Goal: Use online tool/utility: Utilize a website feature to perform a specific function

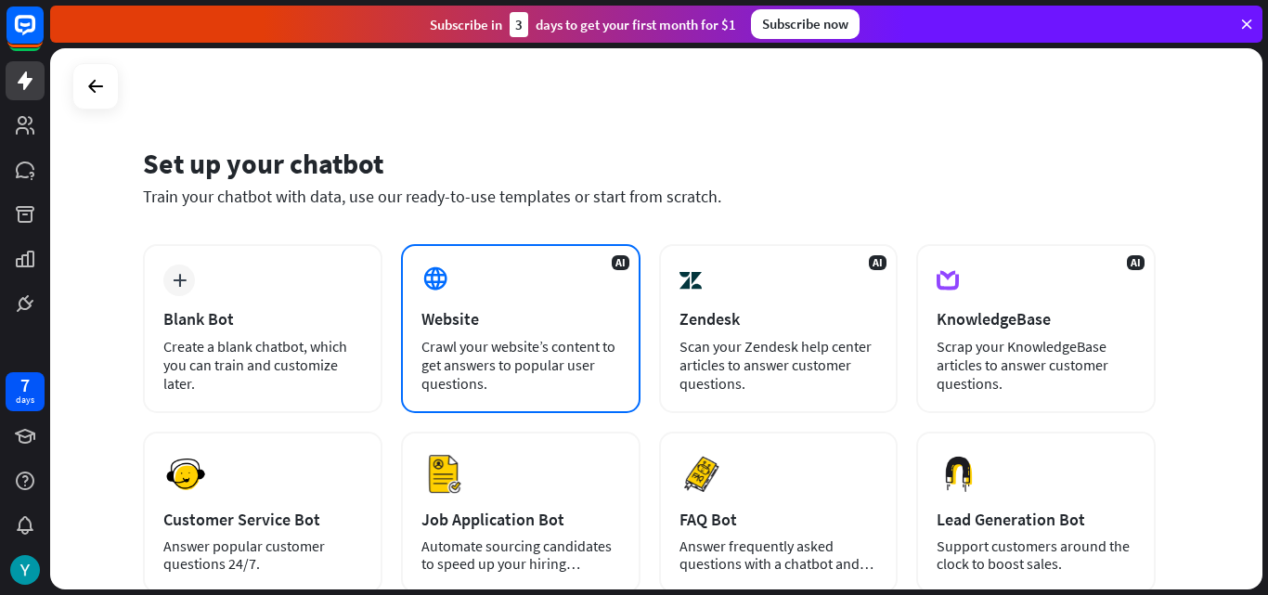
click at [492, 382] on div "Crawl your website’s content to get answers to popular user questions." at bounding box center [520, 365] width 199 height 56
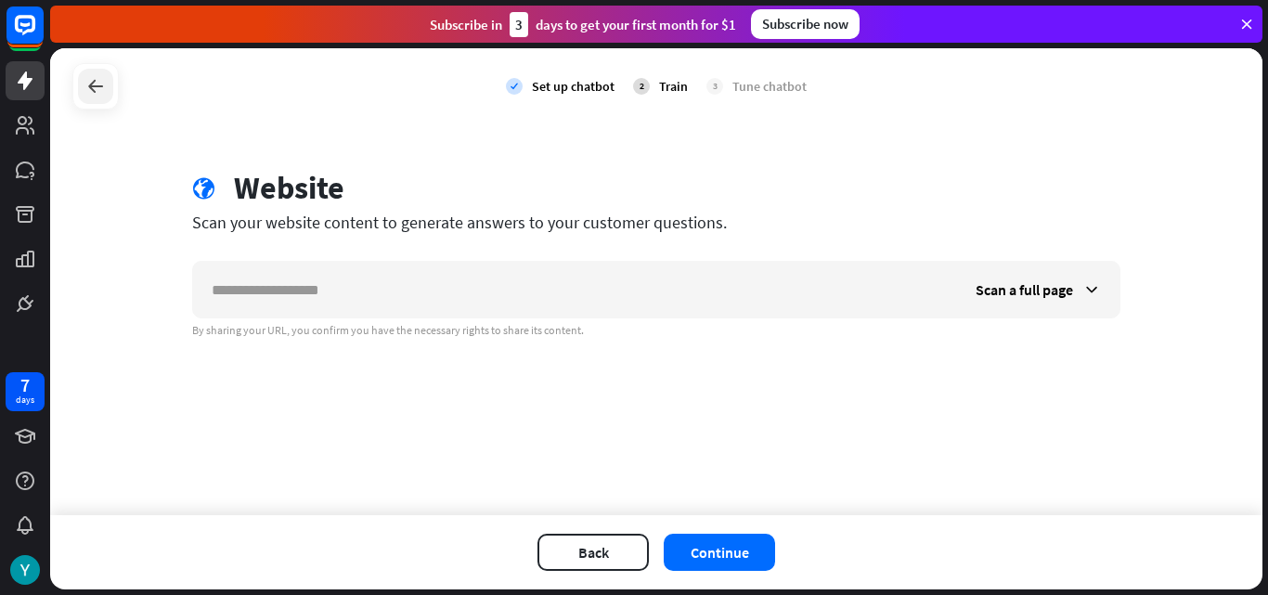
click at [99, 101] on div at bounding box center [95, 86] width 35 height 35
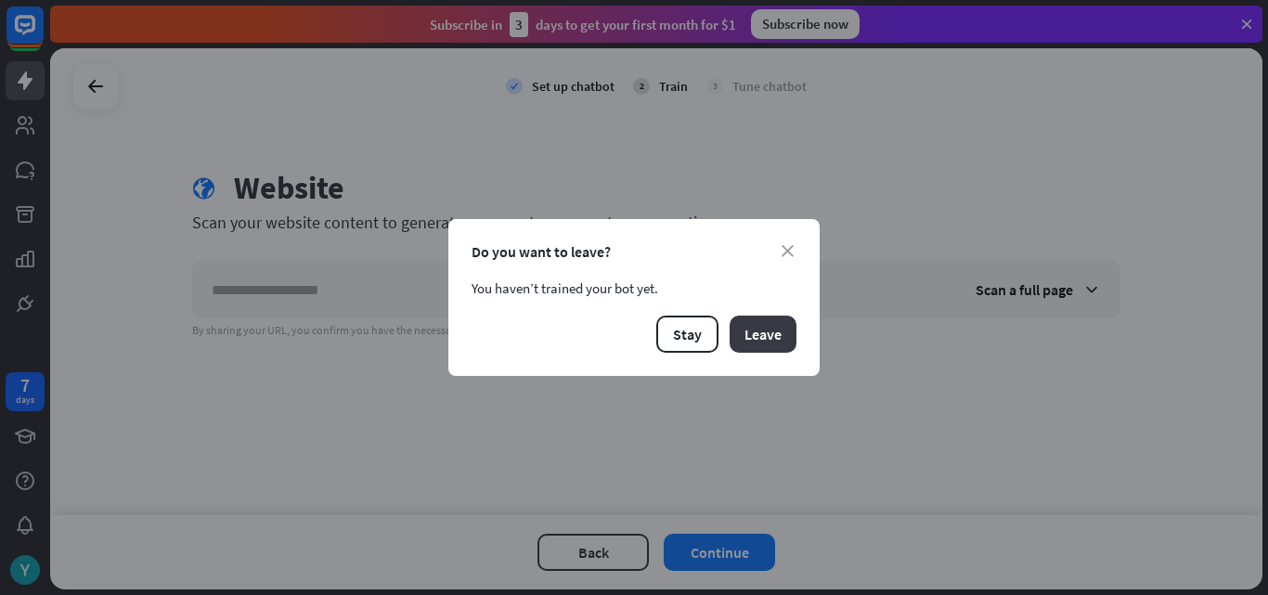
click at [753, 319] on button "Leave" at bounding box center [763, 334] width 67 height 37
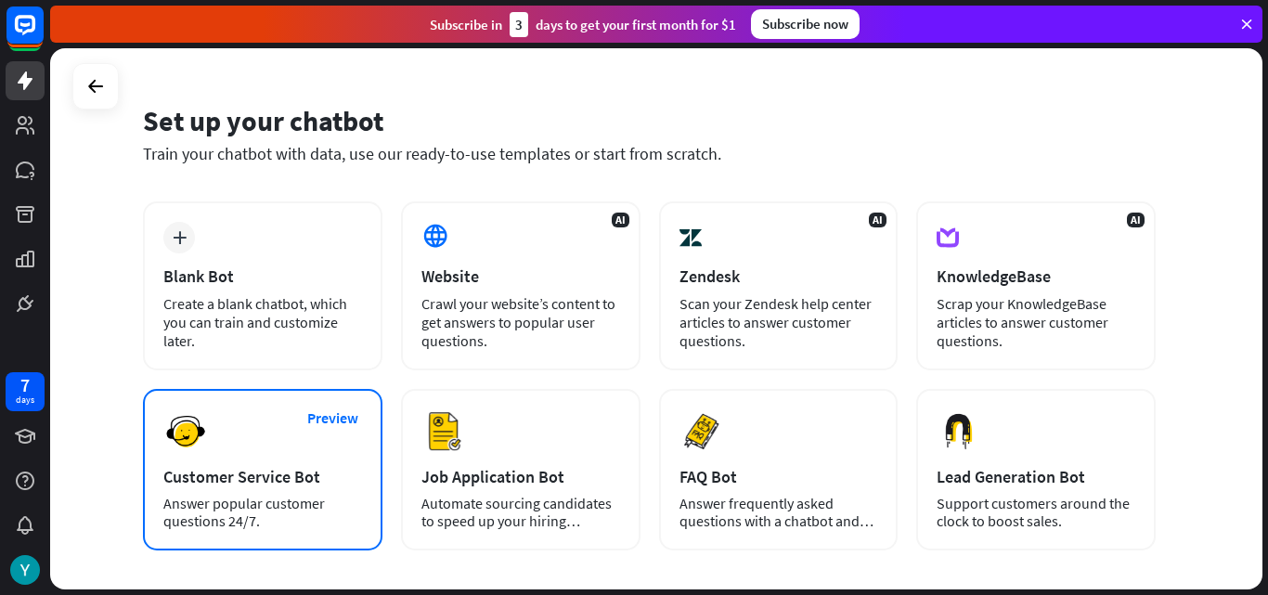
scroll to position [41, 0]
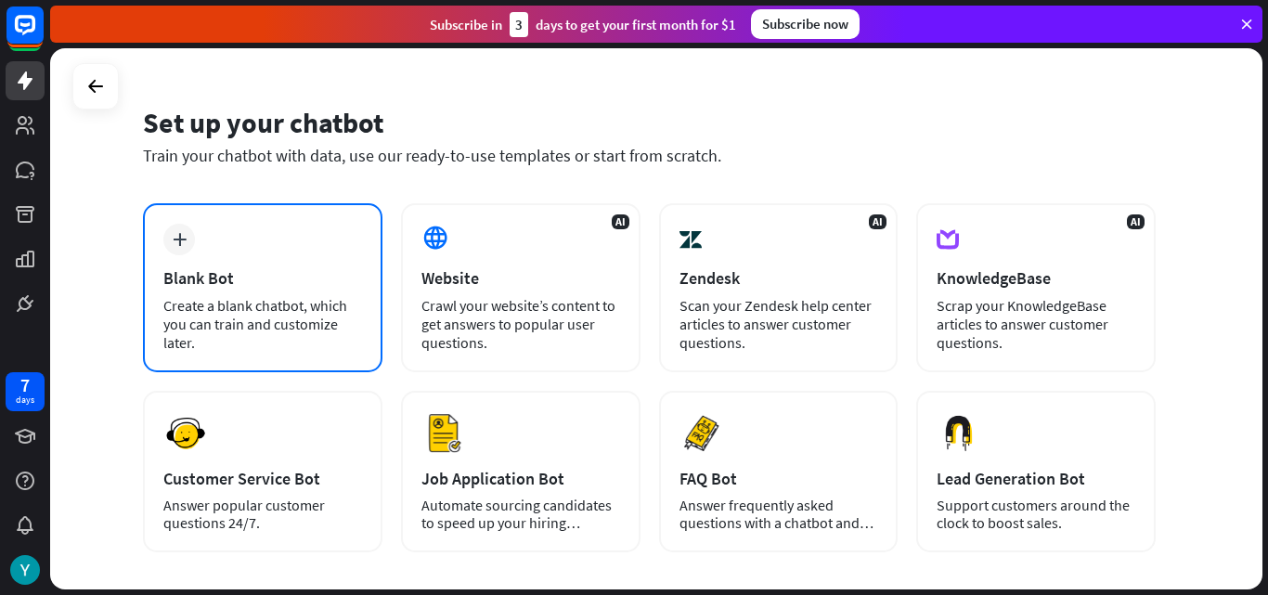
click at [300, 263] on div "plus Blank Bot Create a blank chatbot, which you can train and customize later." at bounding box center [263, 287] width 240 height 169
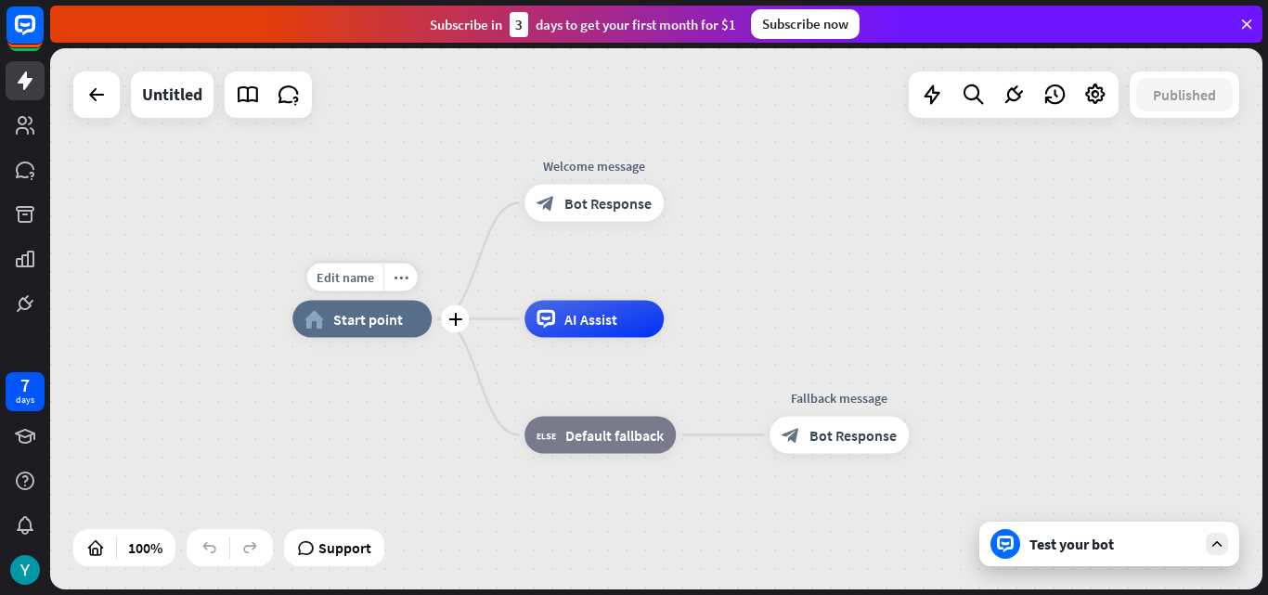
click at [327, 332] on div "home_2 Start point" at bounding box center [361, 319] width 139 height 37
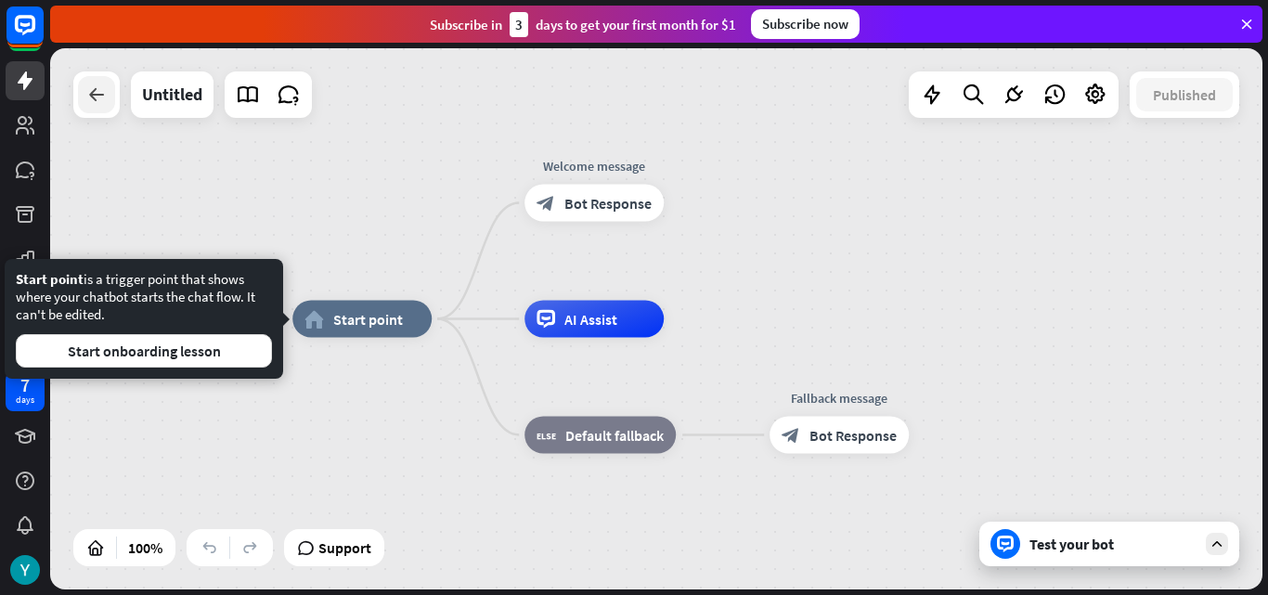
click at [97, 105] on icon at bounding box center [96, 95] width 22 height 22
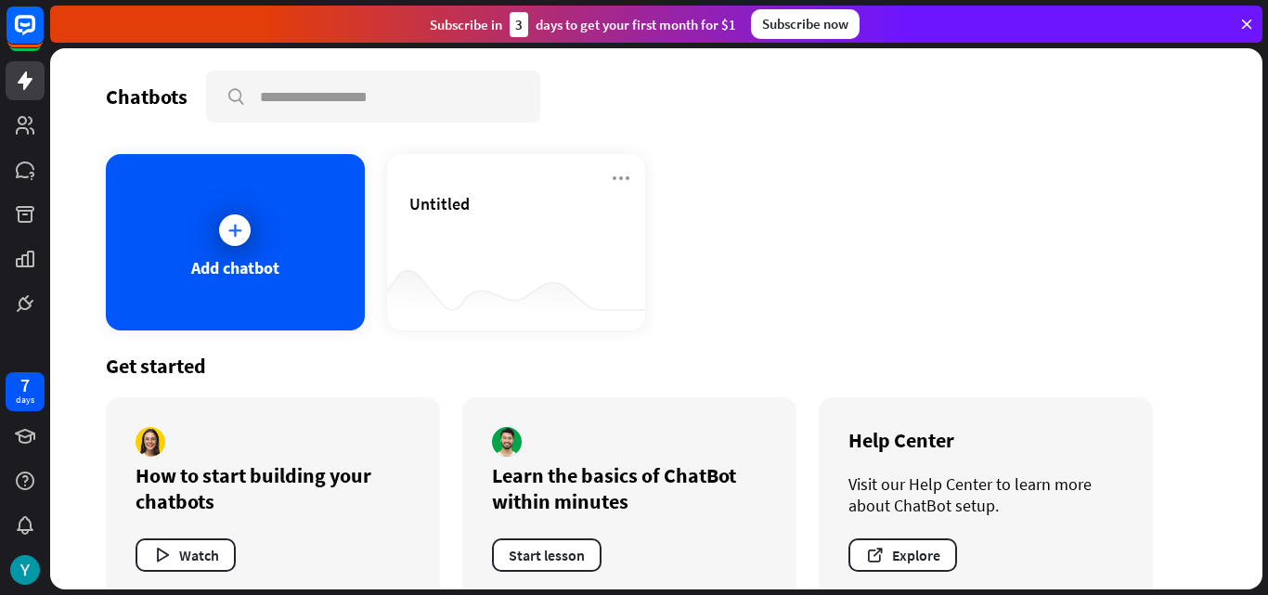
click at [97, 104] on div "Chatbots search Add chatbot Untitled Get started How to start building your cha…" at bounding box center [656, 318] width 1212 height 541
